Goal: Information Seeking & Learning: Get advice/opinions

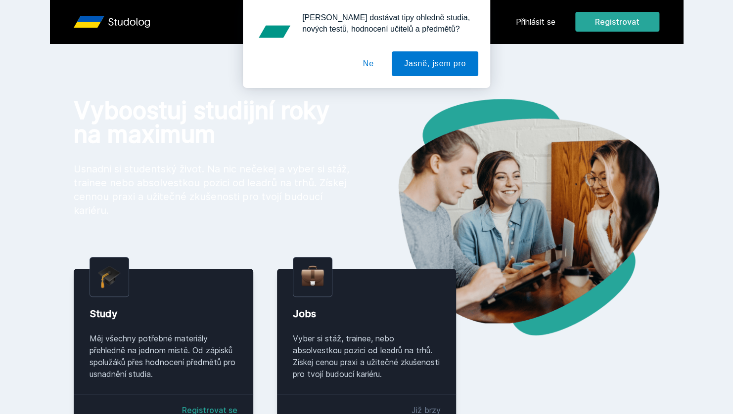
click at [357, 69] on button "Ne" at bounding box center [369, 63] width 36 height 25
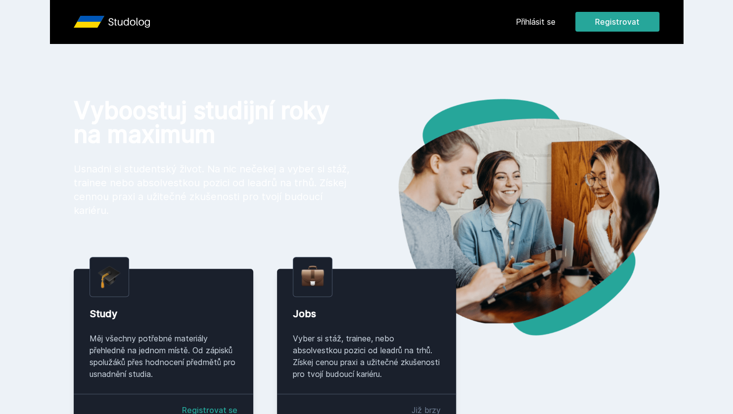
click at [535, 25] on link "Přihlásit se" at bounding box center [536, 22] width 40 height 12
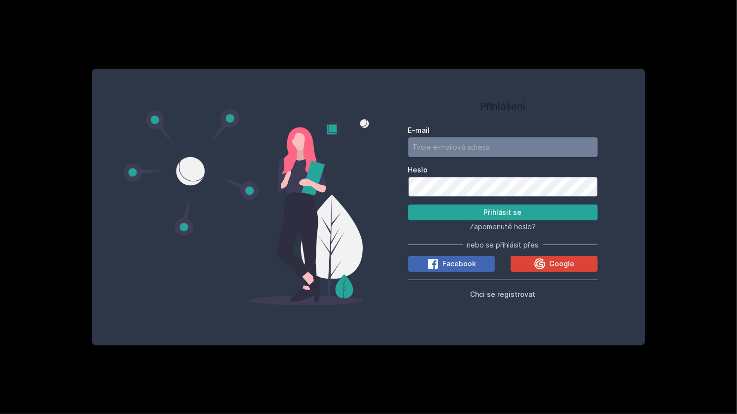
click at [501, 141] on input "E-mail" at bounding box center [503, 147] width 189 height 20
click at [409, 205] on button "Přihlásit se" at bounding box center [503, 213] width 189 height 16
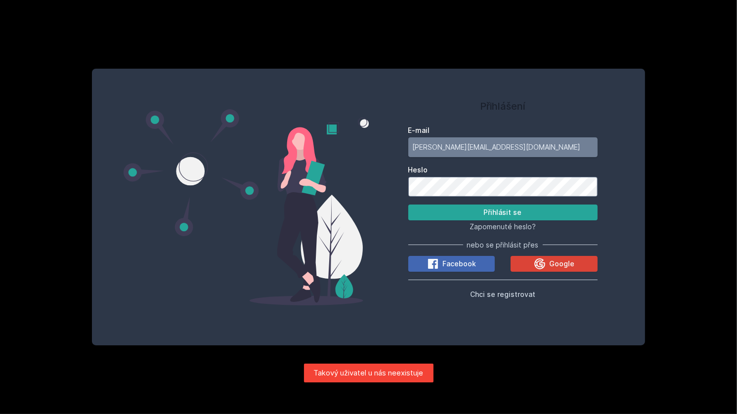
click at [538, 148] on input "[PERSON_NAME][EMAIL_ADDRESS][DOMAIN_NAME]" at bounding box center [503, 147] width 189 height 20
click at [454, 151] on input "[PERSON_NAME][EMAIL_ADDRESS][DOMAIN_NAME]" at bounding box center [503, 147] width 189 height 20
click at [483, 149] on input "[PERSON_NAME][EMAIL_ADDRESS][DOMAIN_NAME]" at bounding box center [503, 147] width 189 height 20
click at [521, 138] on input "[PERSON_NAME][EMAIL_ADDRESS][DOMAIN_NAME]" at bounding box center [503, 147] width 189 height 20
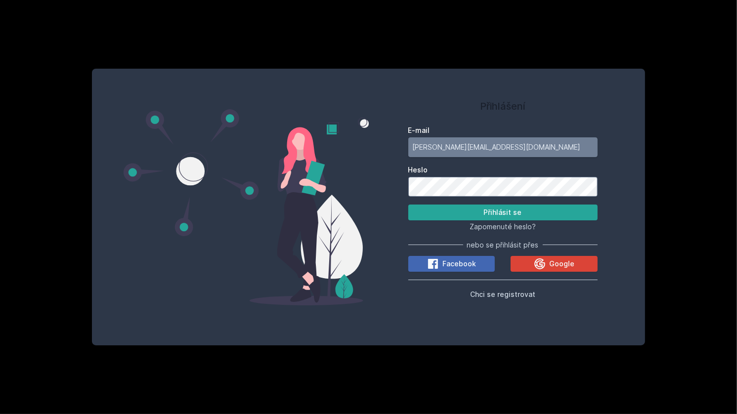
click at [521, 138] on input "[PERSON_NAME][EMAIL_ADDRESS][DOMAIN_NAME]" at bounding box center [503, 147] width 189 height 20
type input "[EMAIL_ADDRESS][DOMAIN_NAME]"
click at [409, 205] on button "Přihlásit se" at bounding box center [503, 213] width 189 height 16
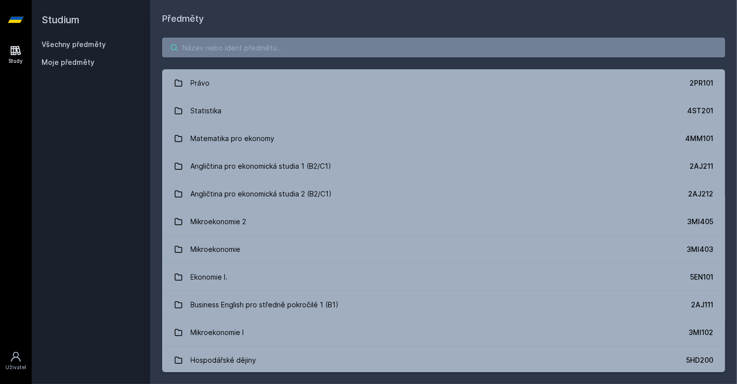
click at [272, 54] on input "search" at bounding box center [443, 48] width 563 height 20
type input "it go"
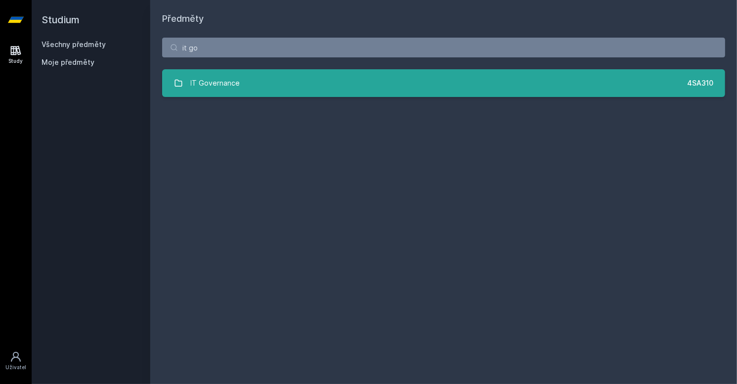
click at [269, 90] on link "IT Governance 4SA310" at bounding box center [443, 83] width 563 height 28
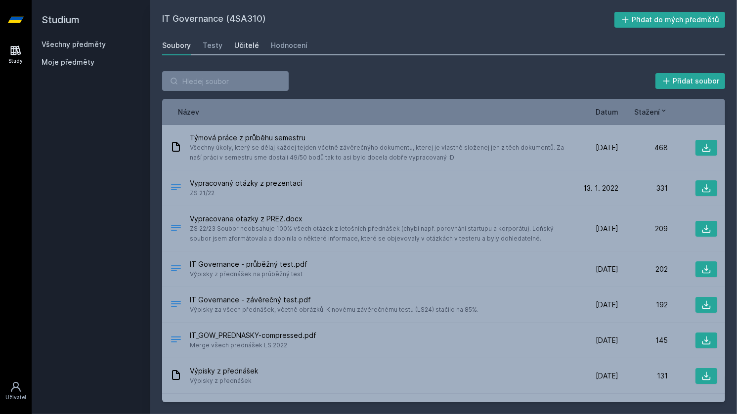
click at [244, 50] on div "Učitelé" at bounding box center [246, 46] width 25 height 10
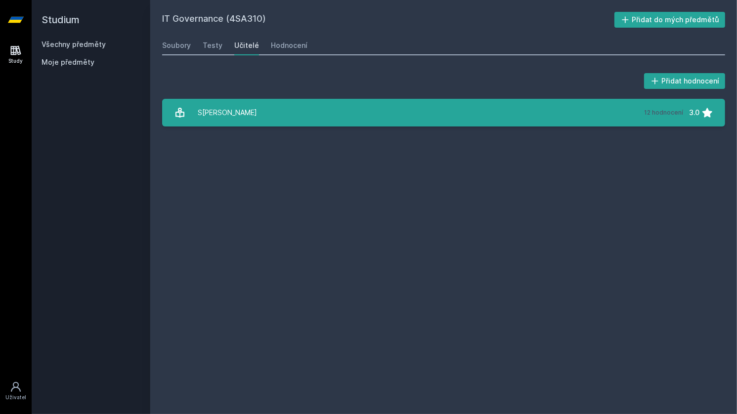
click at [686, 118] on div "12 hodnocení 3.0" at bounding box center [675, 113] width 75 height 20
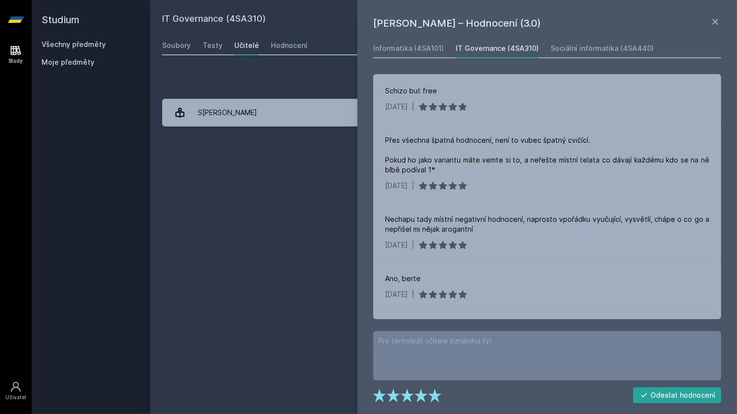
click at [87, 44] on link "Všechny předměty" at bounding box center [74, 44] width 64 height 8
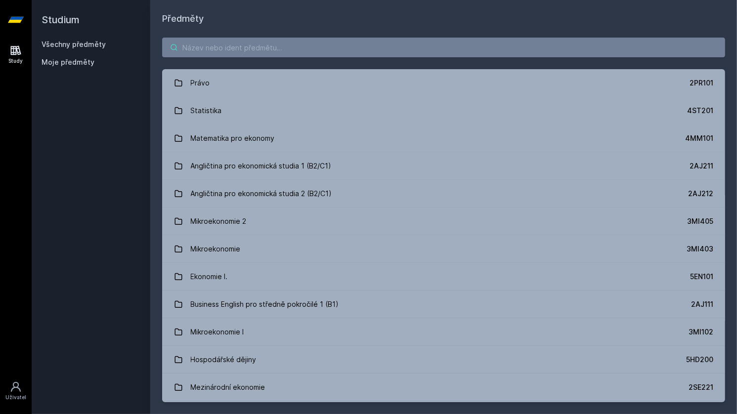
click at [307, 48] on input "search" at bounding box center [443, 48] width 563 height 20
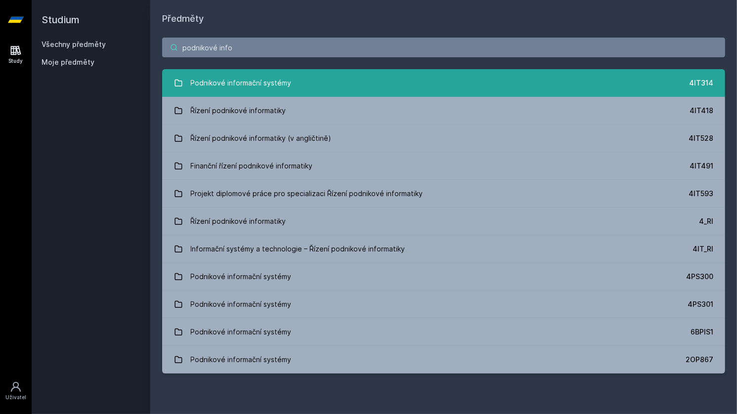
type input "podnikové info"
click at [378, 74] on link "Podnikové informační systémy 4IT314" at bounding box center [443, 83] width 563 height 28
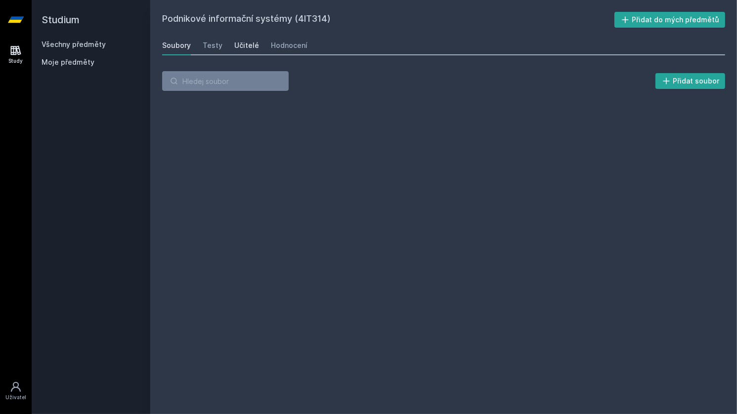
click at [254, 52] on link "Učitelé" at bounding box center [246, 46] width 25 height 20
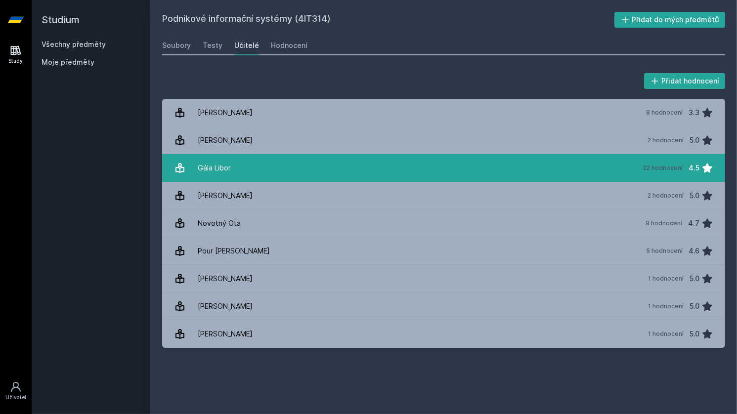
click at [250, 162] on link "Gála Libor 22 hodnocení 4.5" at bounding box center [443, 168] width 563 height 28
